Goal: Task Accomplishment & Management: Manage account settings

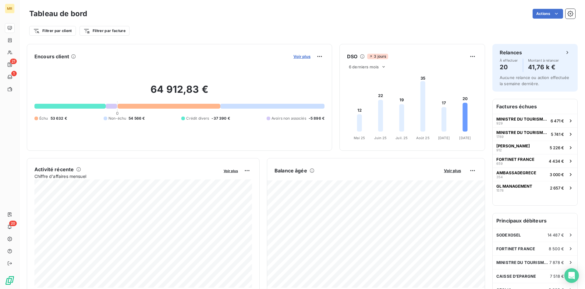
click at [304, 55] on span "Voir plus" at bounding box center [301, 56] width 17 height 5
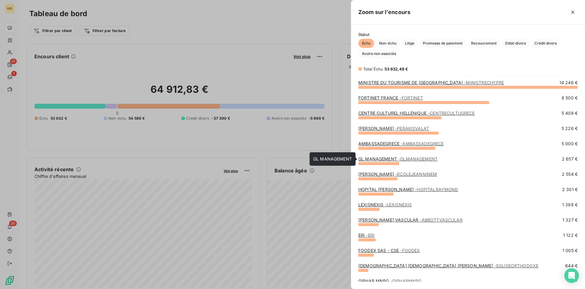
click at [406, 159] on span "- GLMANAGEMENT" at bounding box center [417, 158] width 39 height 5
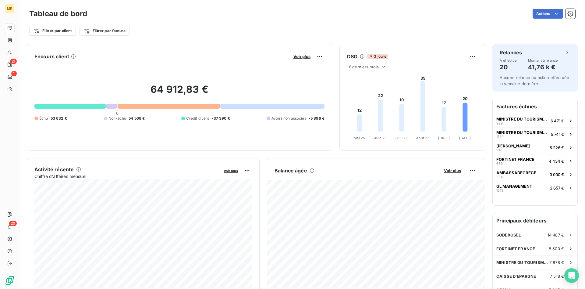
click at [315, 28] on div "Filtrer par client Filtrer par facture" at bounding box center [302, 31] width 546 height 12
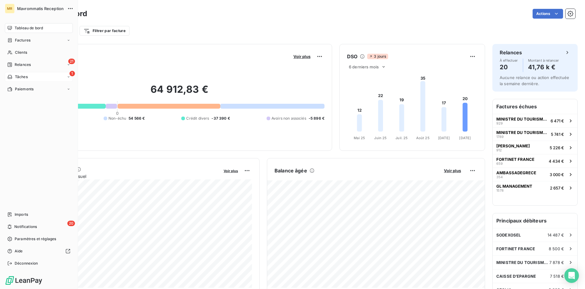
click at [25, 79] on span "Tâches" at bounding box center [21, 76] width 13 height 5
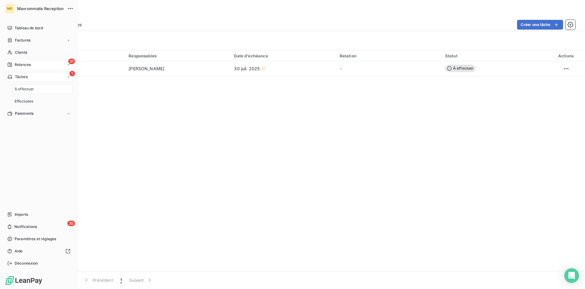
click at [25, 63] on span "Relances" at bounding box center [23, 64] width 16 height 5
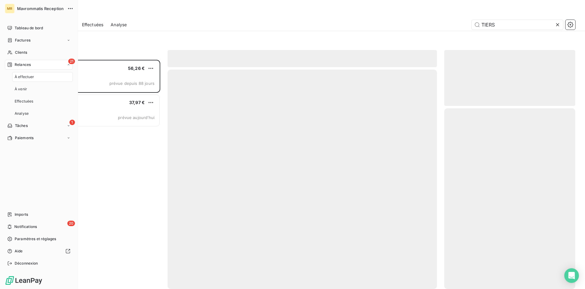
scroll to position [229, 131]
